Goal: Task Accomplishment & Management: Manage account settings

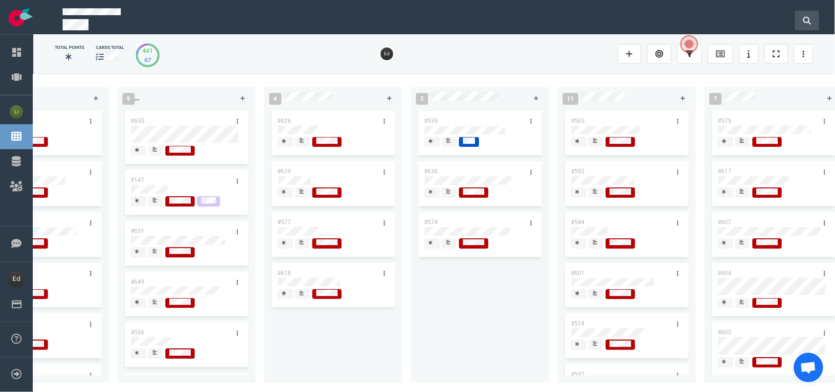
click at [803, 21] on icon at bounding box center [807, 21] width 8 height 8
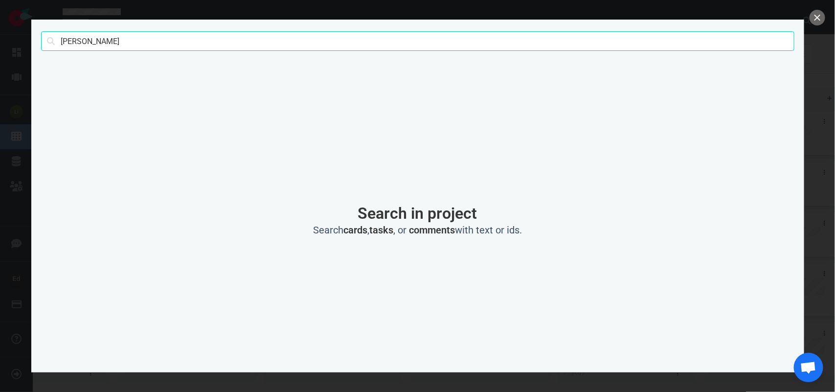
click at [81, 48] on input "[PERSON_NAME]" at bounding box center [417, 41] width 753 height 20
type input "mallamaci"
click button "Search" at bounding box center [0, 0] width 0 height 0
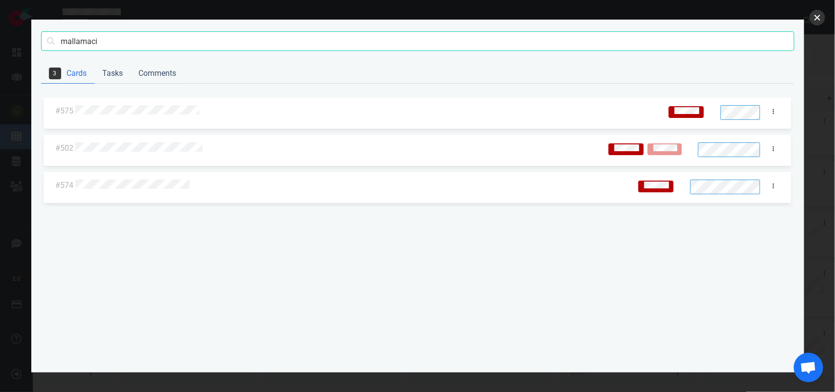
click at [813, 20] on button "close" at bounding box center [818, 18] width 16 height 16
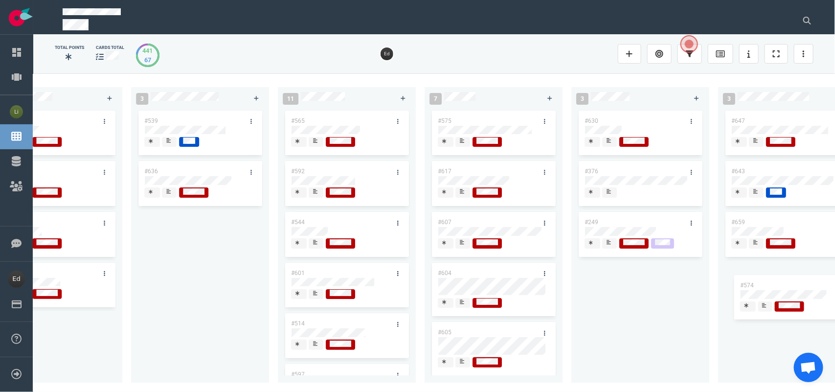
scroll to position [0, 1239]
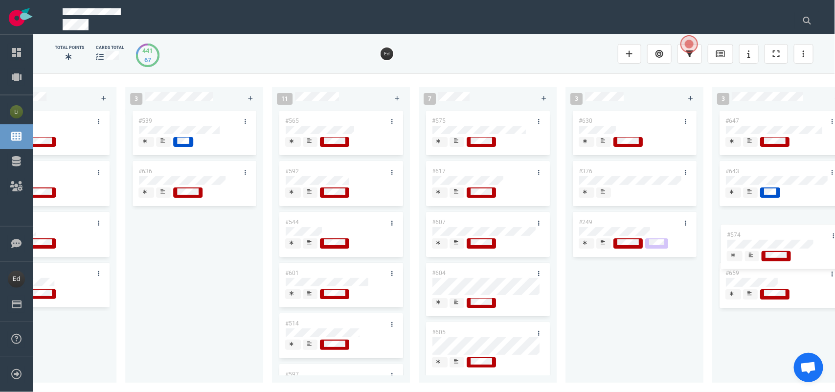
drag, startPoint x: 467, startPoint y: 216, endPoint x: 771, endPoint y: 228, distance: 303.6
click at [771, 228] on div "0 3 #667 #666 #653 13 #661 #656 #641 #639 #635 #608 #611 #602 #603 3 #482 #390 …" at bounding box center [434, 232] width 802 height 318
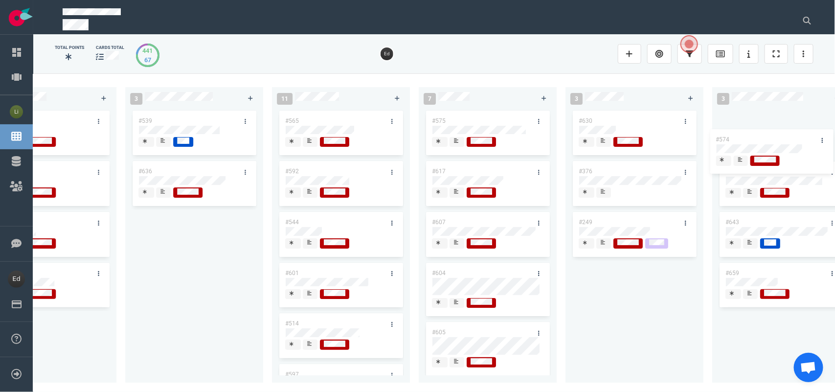
drag, startPoint x: 771, startPoint y: 219, endPoint x: 761, endPoint y: 130, distance: 89.6
click at [761, 130] on div "#647 #643 #574 #659 #574" at bounding box center [781, 240] width 126 height 263
click at [309, 143] on icon at bounding box center [309, 140] width 4 height 4
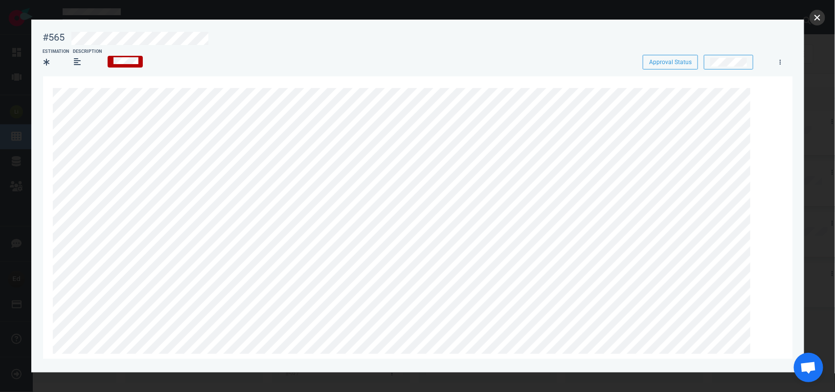
click at [811, 21] on button "close" at bounding box center [818, 18] width 16 height 16
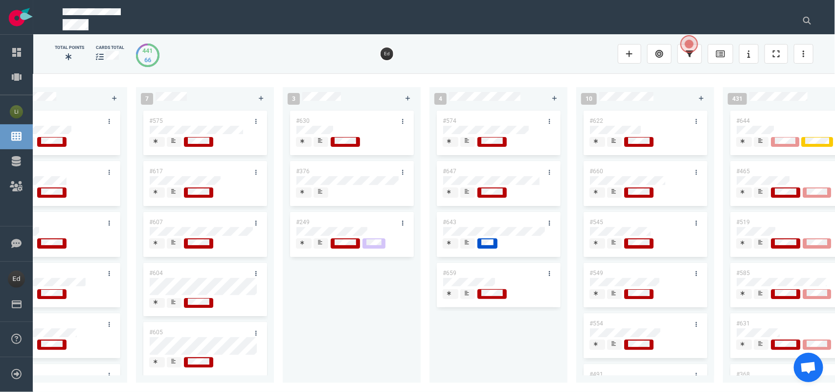
scroll to position [0, 1591]
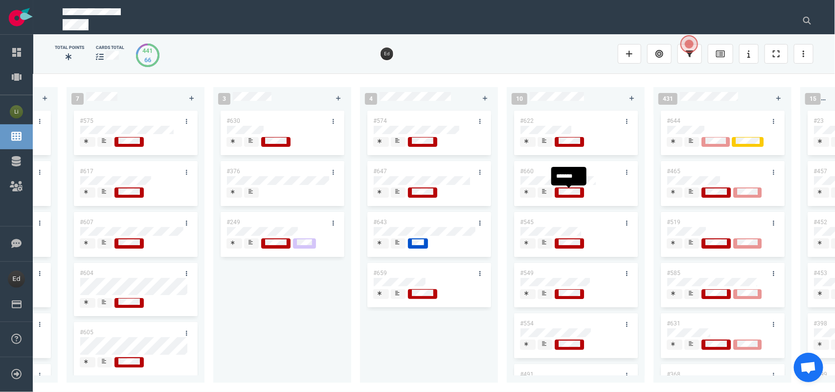
click at [541, 193] on span at bounding box center [545, 192] width 15 height 10
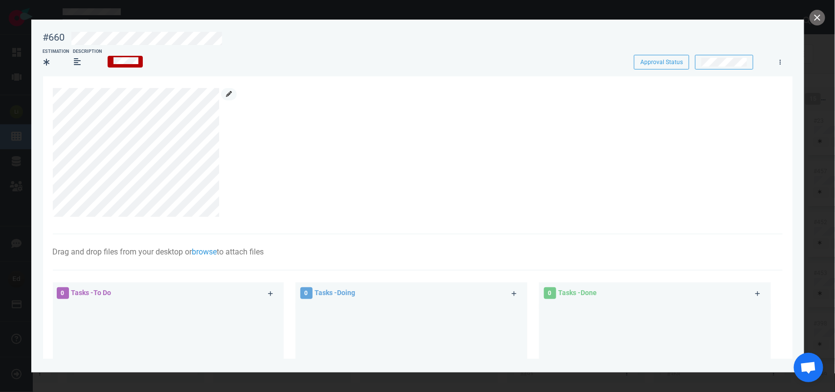
click at [221, 91] on link at bounding box center [229, 94] width 16 height 12
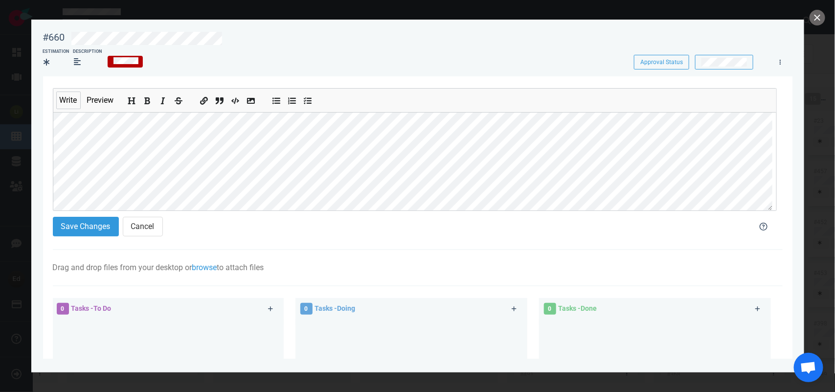
click at [230, 94] on ul at bounding box center [227, 100] width 72 height 23
click at [74, 233] on button "Save Changes" at bounding box center [86, 227] width 66 height 20
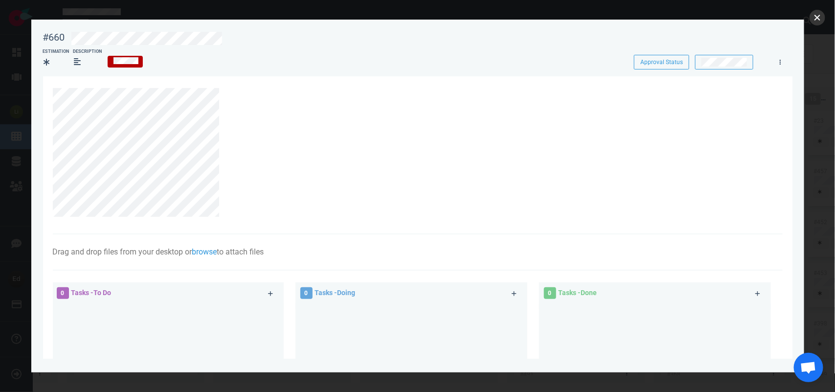
click at [820, 18] on button "close" at bounding box center [818, 18] width 16 height 16
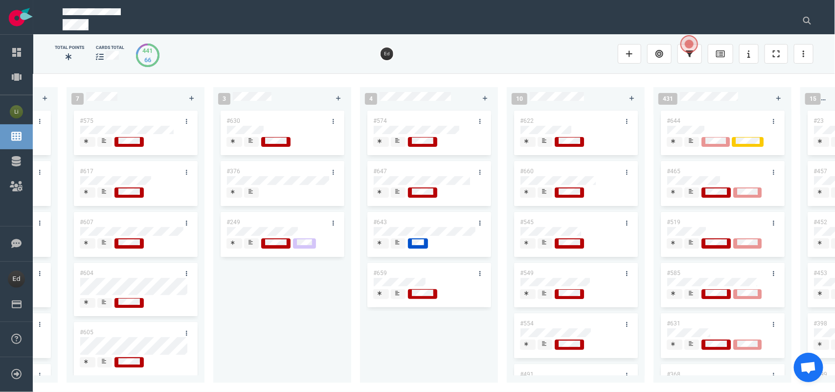
click at [542, 194] on icon at bounding box center [544, 191] width 4 height 5
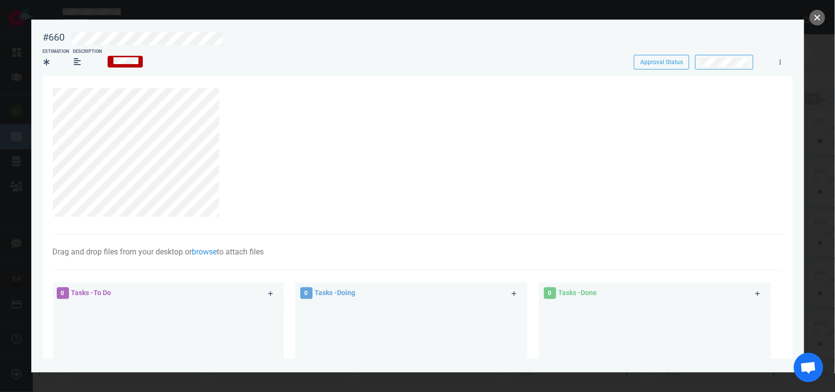
click at [821, 17] on button "close" at bounding box center [818, 18] width 16 height 16
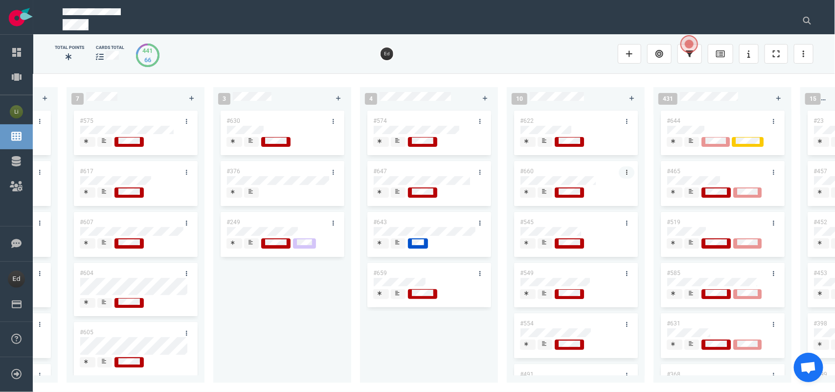
click at [626, 170] on icon at bounding box center [626, 172] width 1 height 6
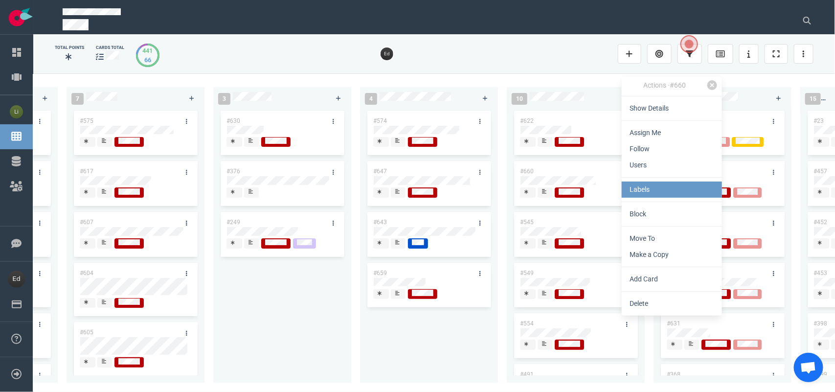
click at [627, 194] on link "Labels" at bounding box center [672, 190] width 100 height 16
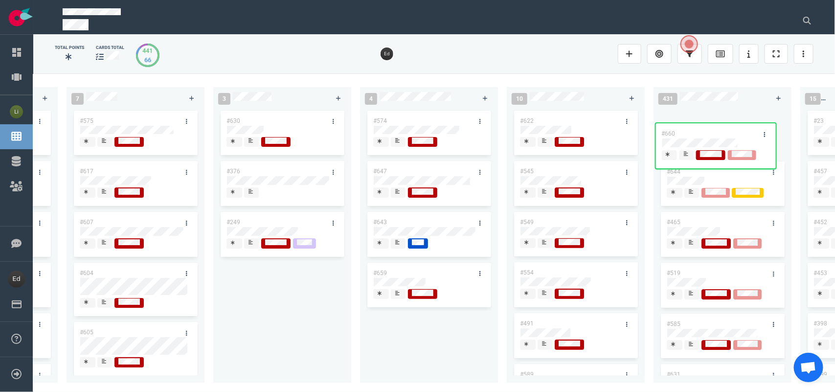
drag, startPoint x: 546, startPoint y: 169, endPoint x: 688, endPoint y: 131, distance: 146.8
click at [688, 131] on div "0 3 #667 #666 #653 13 #661 #656 #641 #639 #635 #608 #611 #602 #603 3 #482 #390 …" at bounding box center [434, 232] width 802 height 318
